Goal: Check status: Check status

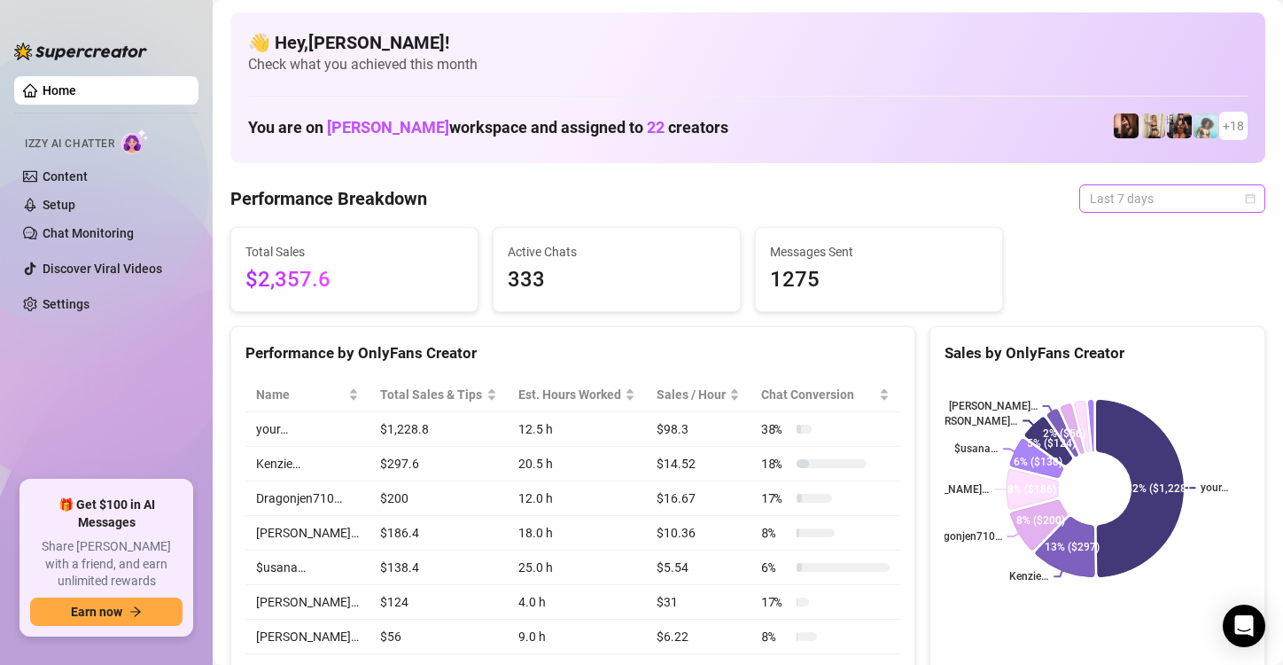
click at [1236, 191] on span "Last 7 days" at bounding box center [1172, 198] width 165 height 27
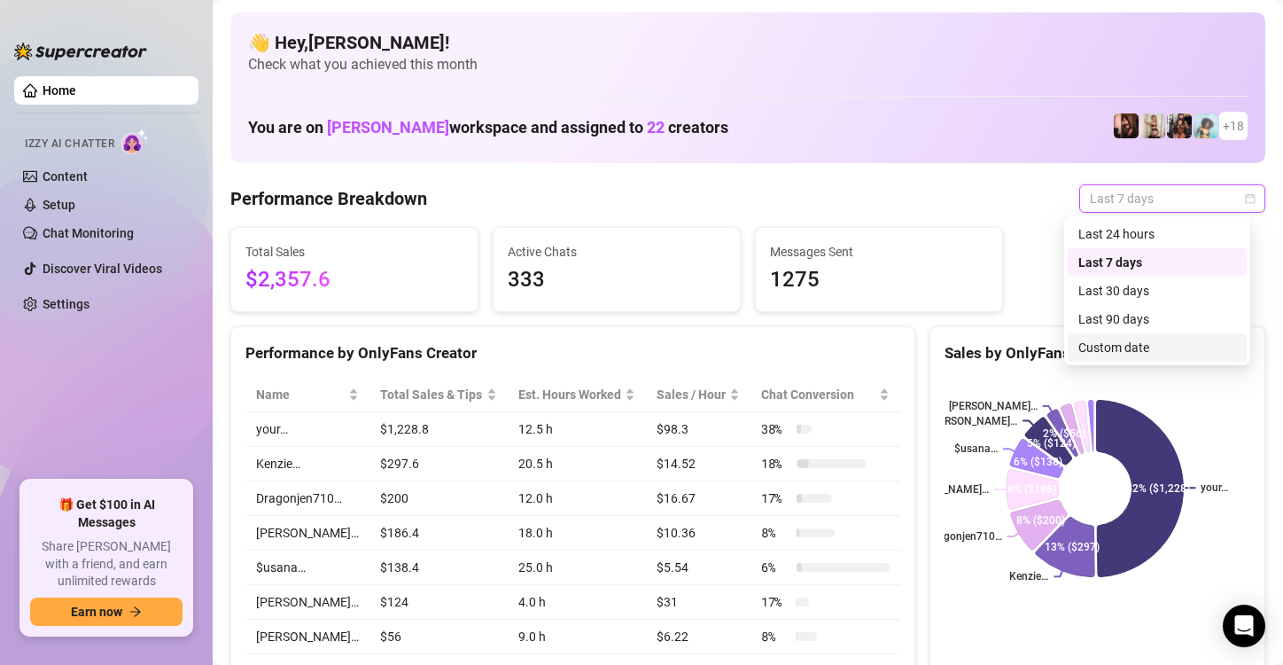
click at [1124, 339] on div "Custom date" at bounding box center [1158, 347] width 158 height 19
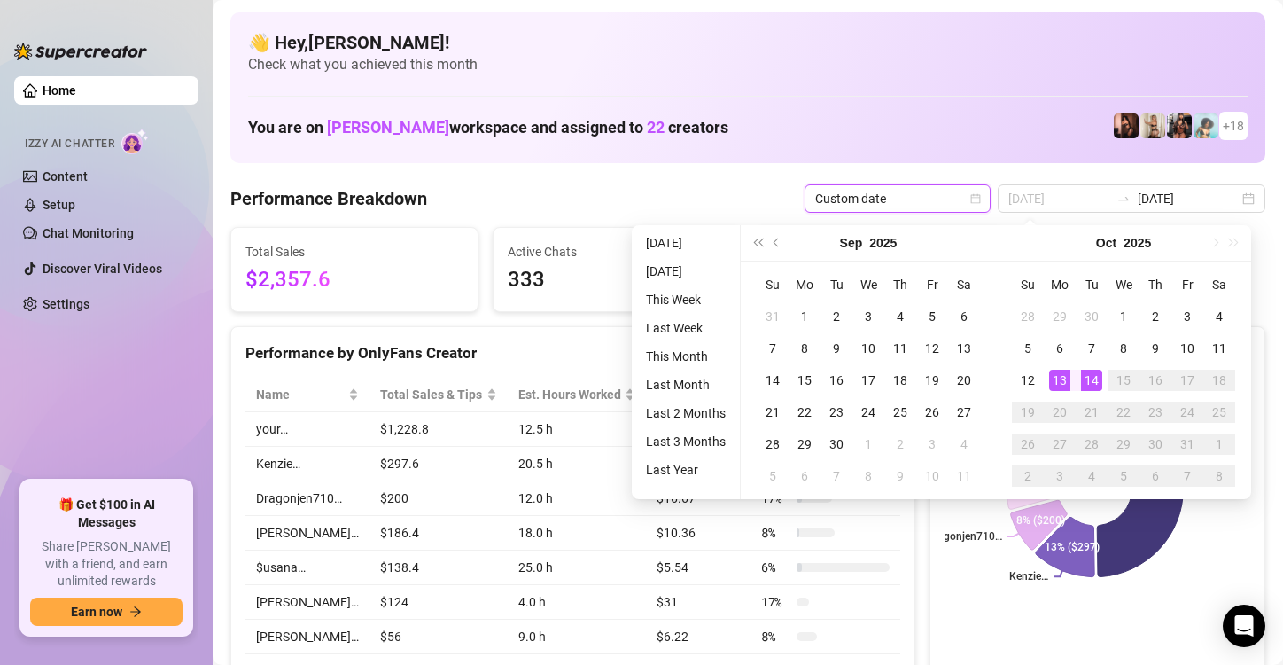
type input "[DATE]"
click at [1056, 378] on div "13" at bounding box center [1059, 380] width 21 height 21
click at [1056, 376] on div "13" at bounding box center [1059, 380] width 21 height 21
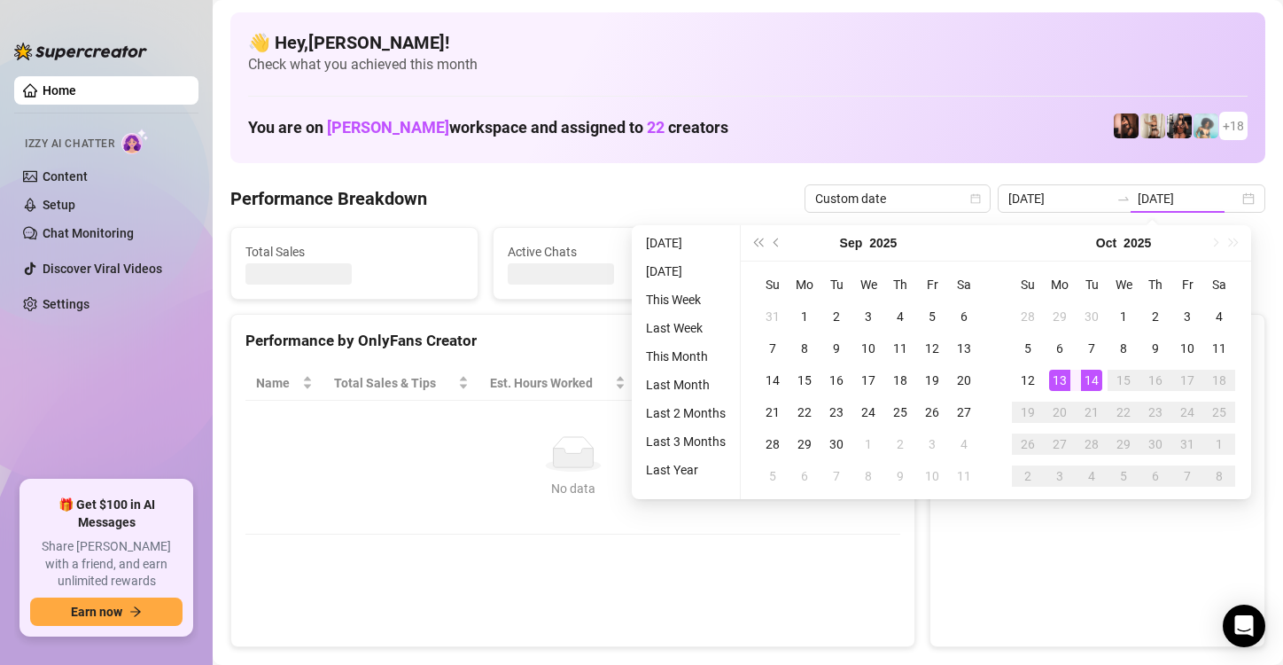
type input "[DATE]"
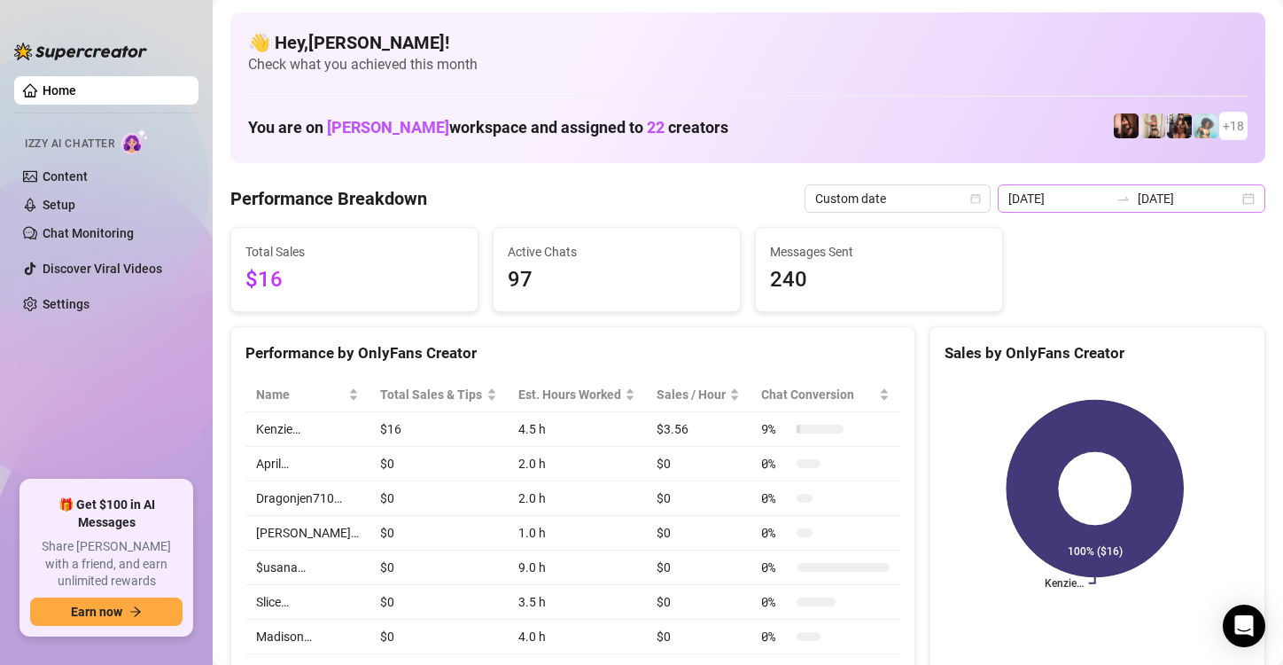
click at [1234, 206] on div "[DATE] [DATE]" at bounding box center [1132, 198] width 268 height 28
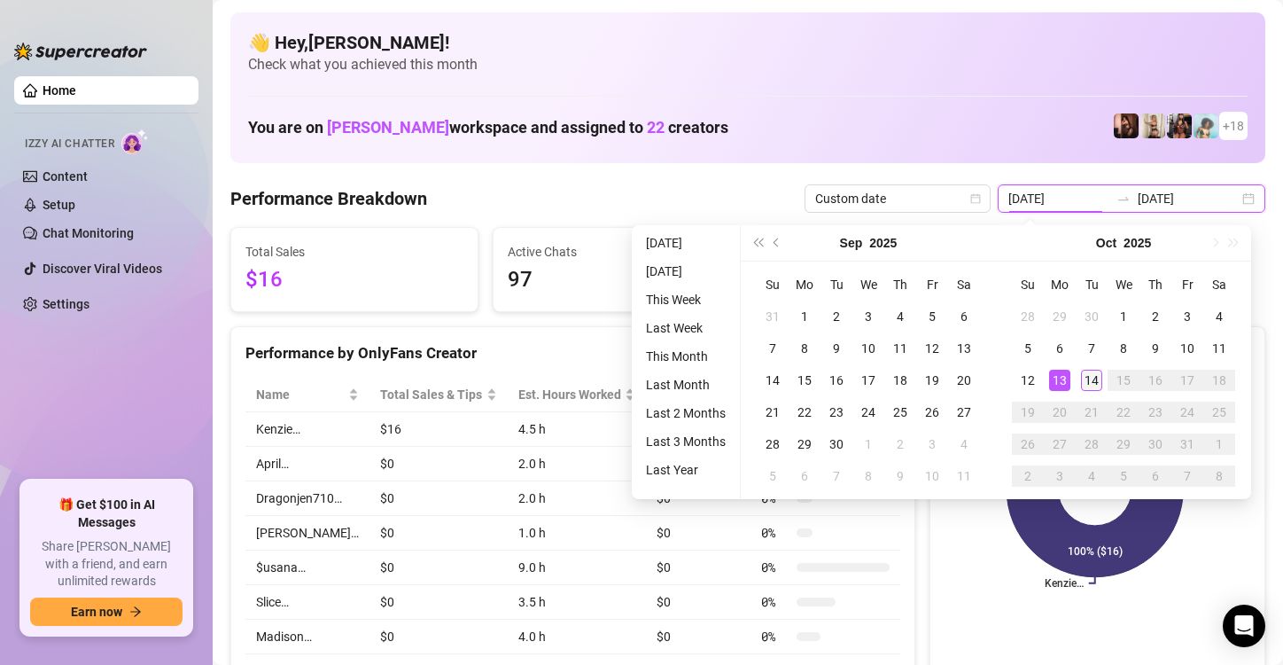
type input "[DATE]"
click at [1086, 389] on div "14" at bounding box center [1091, 380] width 21 height 21
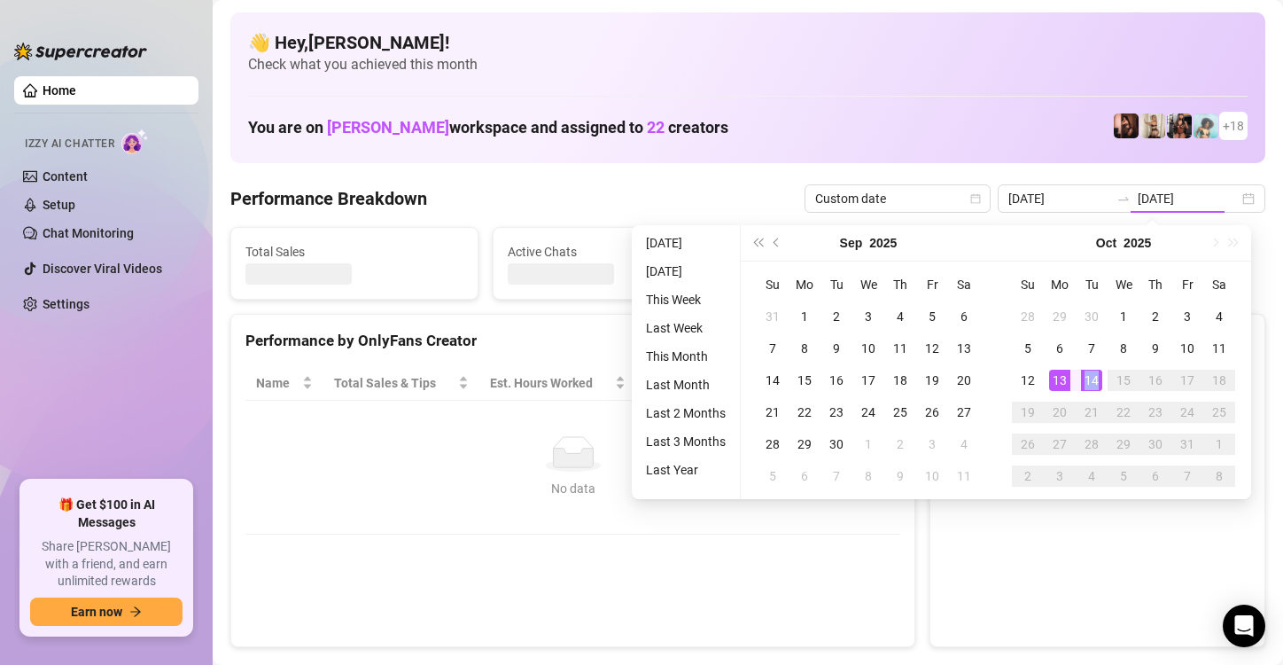
type input "[DATE]"
